Goal: Task Accomplishment & Management: Complete application form

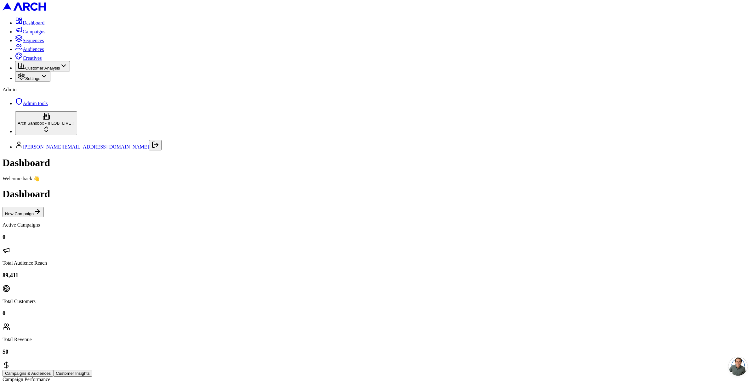
click at [27, 52] on span "Audiences" at bounding box center [33, 49] width 21 height 5
click at [57, 71] on span "Customer Analysis" at bounding box center [42, 68] width 35 height 5
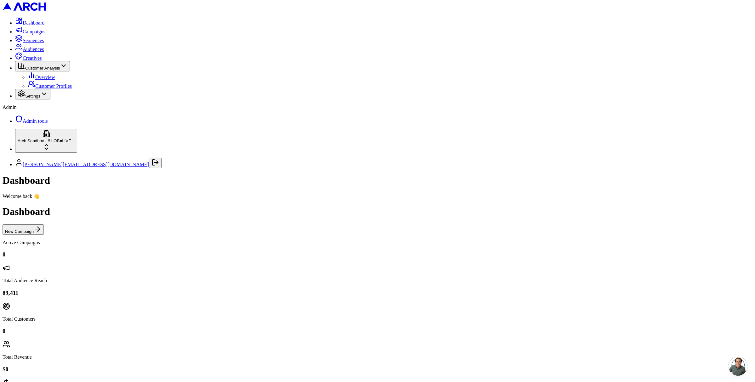
click at [57, 71] on span "Customer Analysis" at bounding box center [42, 68] width 35 height 5
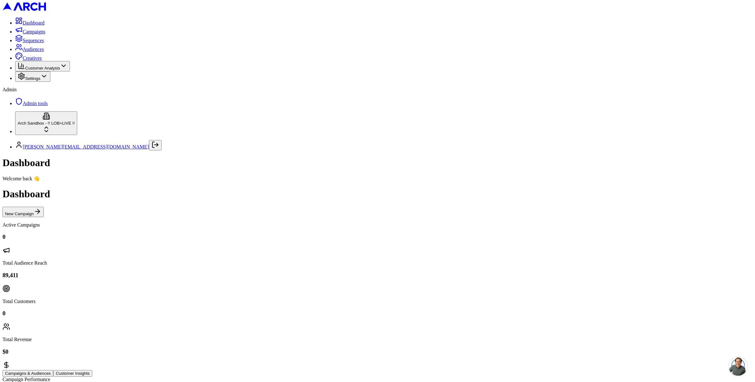
click at [37, 43] on span "Sequences" at bounding box center [33, 40] width 21 height 5
click at [36, 34] on span "Campaigns" at bounding box center [34, 31] width 23 height 5
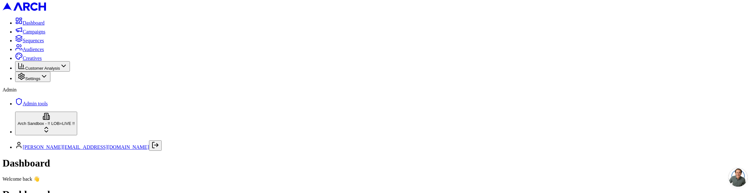
click at [23, 52] on span "Audiences" at bounding box center [33, 49] width 21 height 5
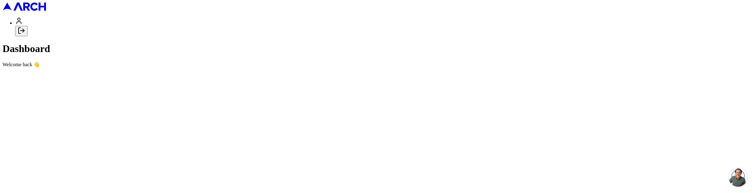
click at [54, 17] on div at bounding box center [378, 17] width 750 height 0
click at [25, 34] on icon "Log out" at bounding box center [22, 31] width 8 height 8
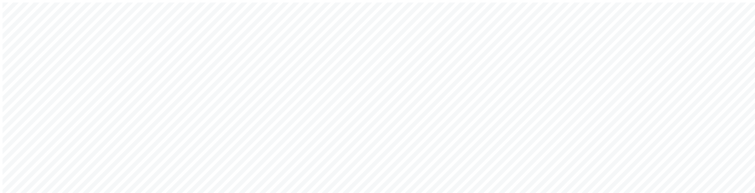
click at [466, 97] on div "Welcome back! Sign in to your account to continue Or create a new account Email…" at bounding box center [378, 143] width 750 height 280
type input "[PERSON_NAME][EMAIL_ADDRESS][DOMAIN_NAME]"
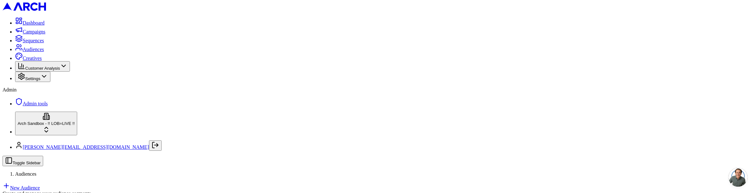
click at [40, 185] on link "New Audience" at bounding box center [21, 187] width 37 height 5
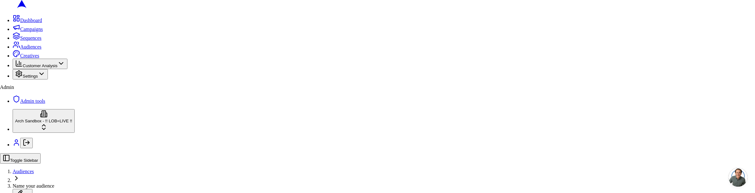
scroll to position [15, 0]
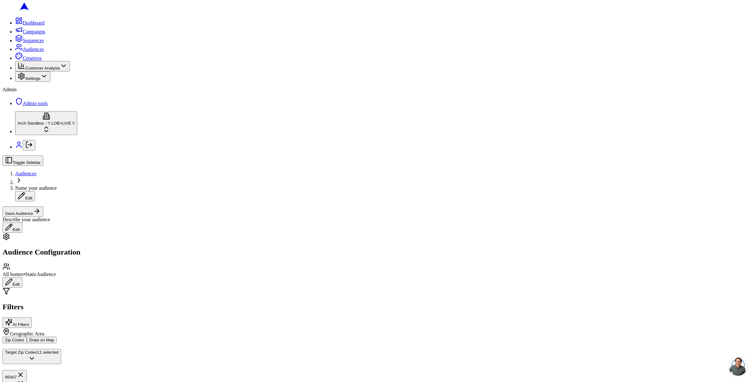
scroll to position [0, 0]
click at [57, 192] on button "Draw on Map" at bounding box center [42, 340] width 30 height 7
click at [27, 192] on button "Zip Codes" at bounding box center [15, 340] width 24 height 7
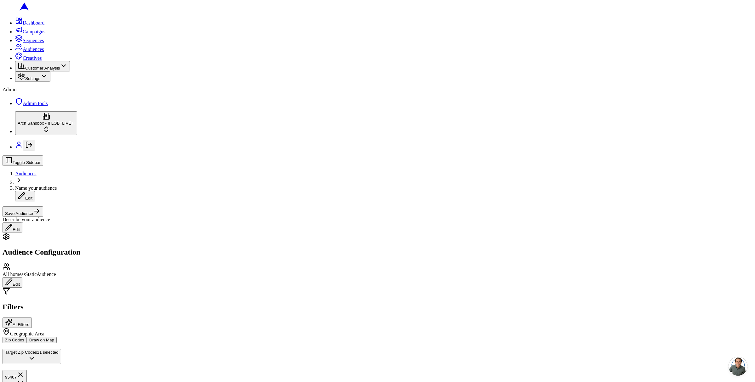
click at [110, 192] on span "Type or paste zip codes (separated by comma or space)" at bounding box center [57, 373] width 105 height 5
click at [493, 156] on div "Toggle Sidebar Audiences Name your audience Edit Save Audience" at bounding box center [378, 186] width 750 height 61
click at [94, 192] on span "Type or paste zip codes (separated by comma or space)" at bounding box center [57, 373] width 105 height 5
drag, startPoint x: 87, startPoint y: 177, endPoint x: 78, endPoint y: 177, distance: 9.1
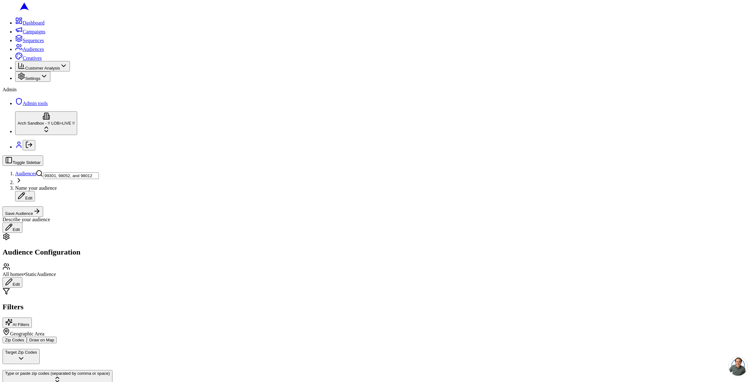
click at [78, 177] on input "99301, 98052, and 98012" at bounding box center [71, 176] width 56 height 7
type input "99301, 98052,98012"
click at [24, 192] on span "button" at bounding box center [21, 377] width 8 height 5
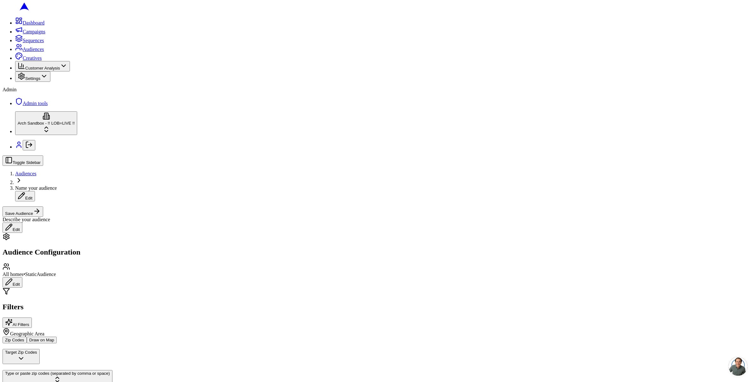
click at [61, 192] on span "Type or paste zip codes (separated by comma or space)" at bounding box center [57, 373] width 105 height 5
type input "98052"
click at [675, 74] on input "10000" at bounding box center [672, 71] width 23 height 7
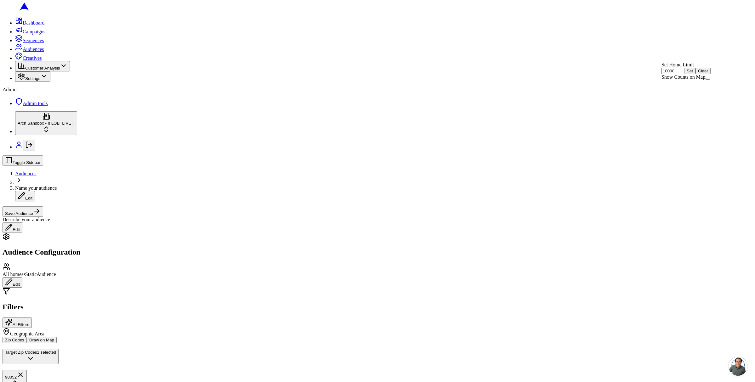
drag, startPoint x: 675, startPoint y: 83, endPoint x: 661, endPoint y: 83, distance: 14.5
click at [661, 74] on input "10000" at bounding box center [672, 71] width 23 height 7
type input "50000"
click at [695, 74] on button "Set" at bounding box center [689, 71] width 11 height 7
click at [677, 74] on input "50000" at bounding box center [672, 71] width 23 height 7
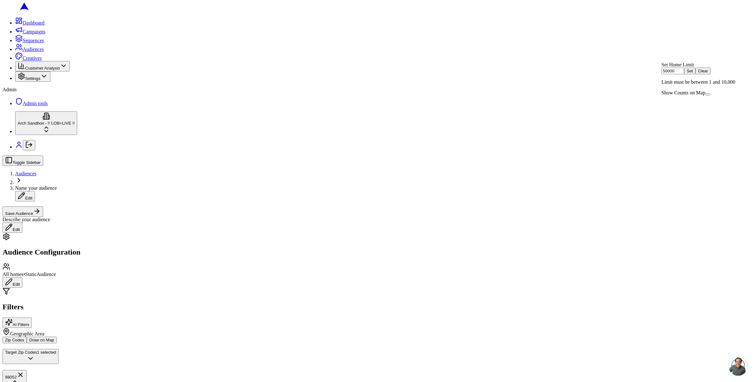
click at [677, 74] on input "50000" at bounding box center [672, 71] width 23 height 7
type input "10000"
click at [43, 192] on button "Save Audience" at bounding box center [23, 212] width 41 height 10
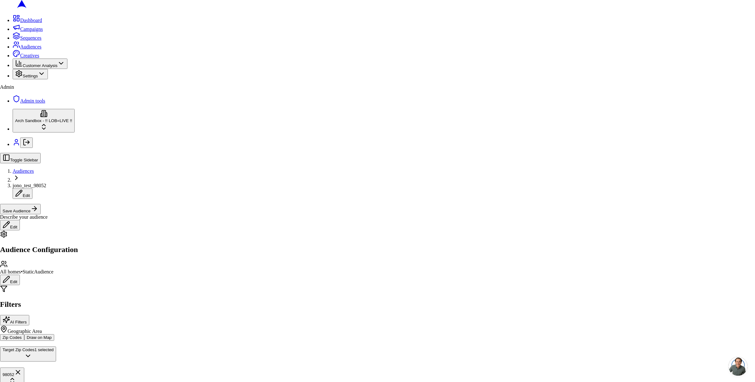
type input "jono_test_98052"
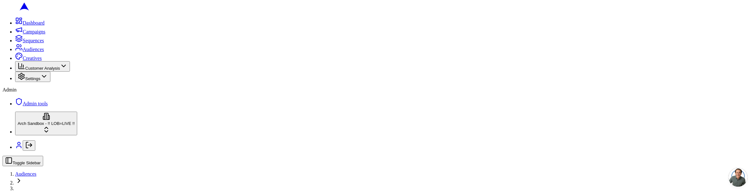
click at [561, 191] on div at bounding box center [378, 191] width 750 height 0
click at [191, 156] on div "Toggle Sidebar Audiences" at bounding box center [378, 171] width 750 height 30
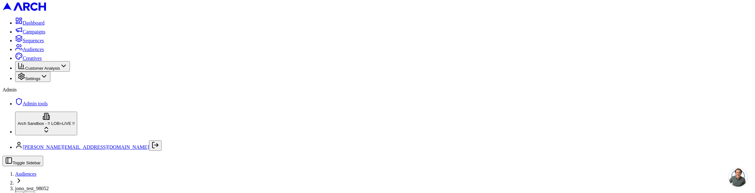
click at [23, 26] on span "Dashboard" at bounding box center [34, 22] width 22 height 5
click at [27, 52] on span "Audiences" at bounding box center [33, 49] width 21 height 5
click at [40, 185] on link "New Audience" at bounding box center [21, 187] width 37 height 5
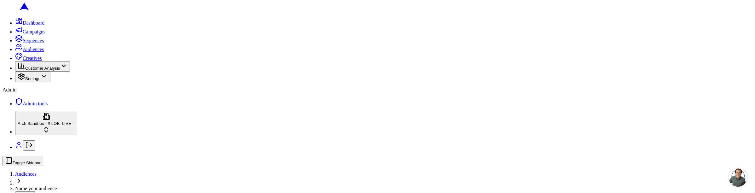
type input "98052"
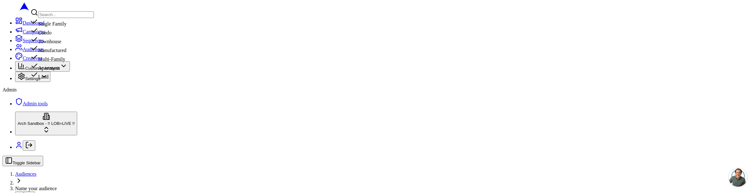
click at [94, 27] on div "Single Family" at bounding box center [62, 22] width 63 height 9
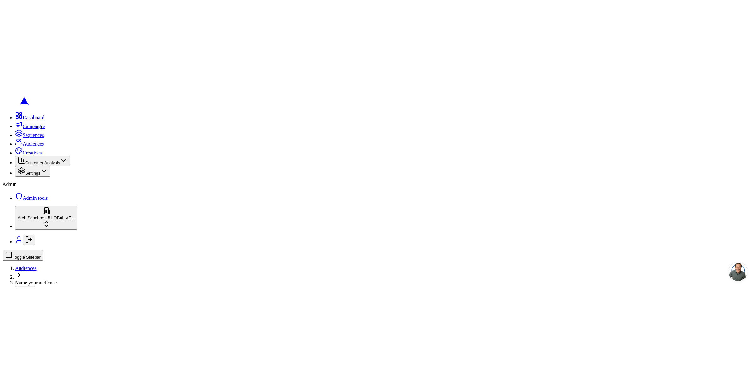
scroll to position [132, 0]
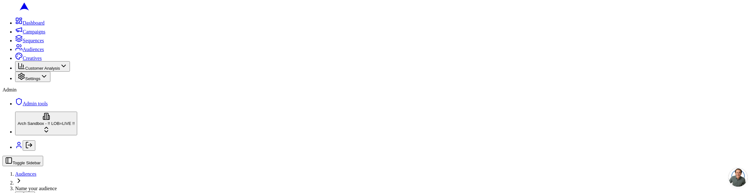
type input "2"
type input "3"
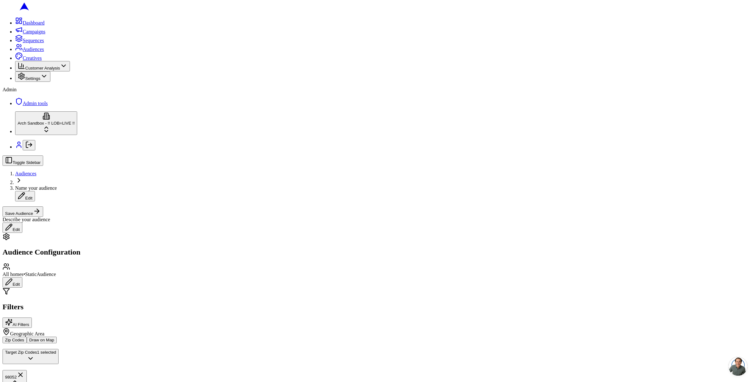
scroll to position [0, 0]
click at [24, 192] on span "button" at bounding box center [21, 377] width 8 height 5
click at [74, 192] on span "Type or paste zip codes (separated by comma or space)" at bounding box center [57, 373] width 105 height 5
type input "98110"
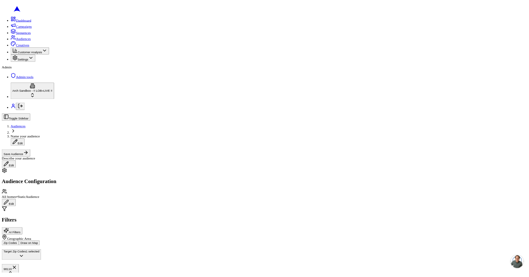
scroll to position [28, 0]
